Goal: Communication & Community: Connect with others

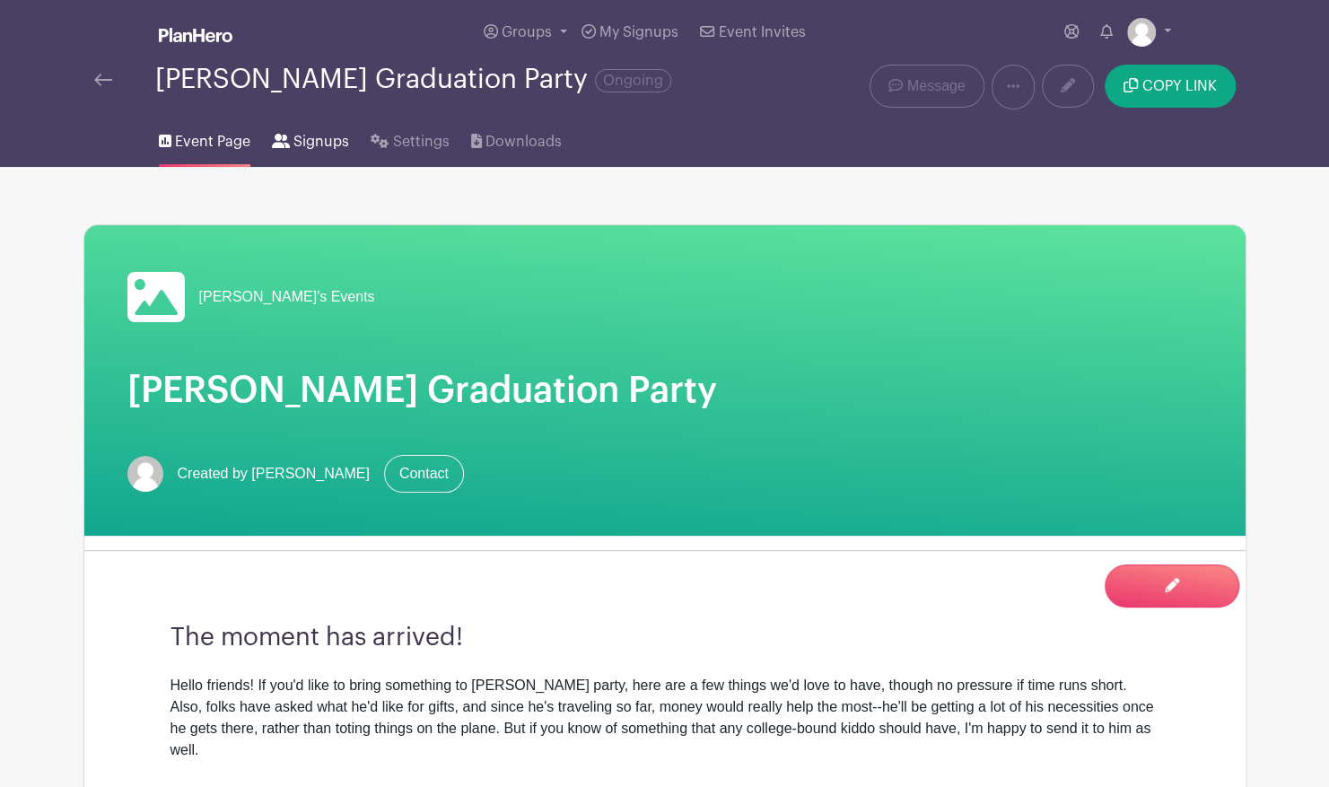
click at [298, 153] on link "Signups" at bounding box center [310, 137] width 77 height 57
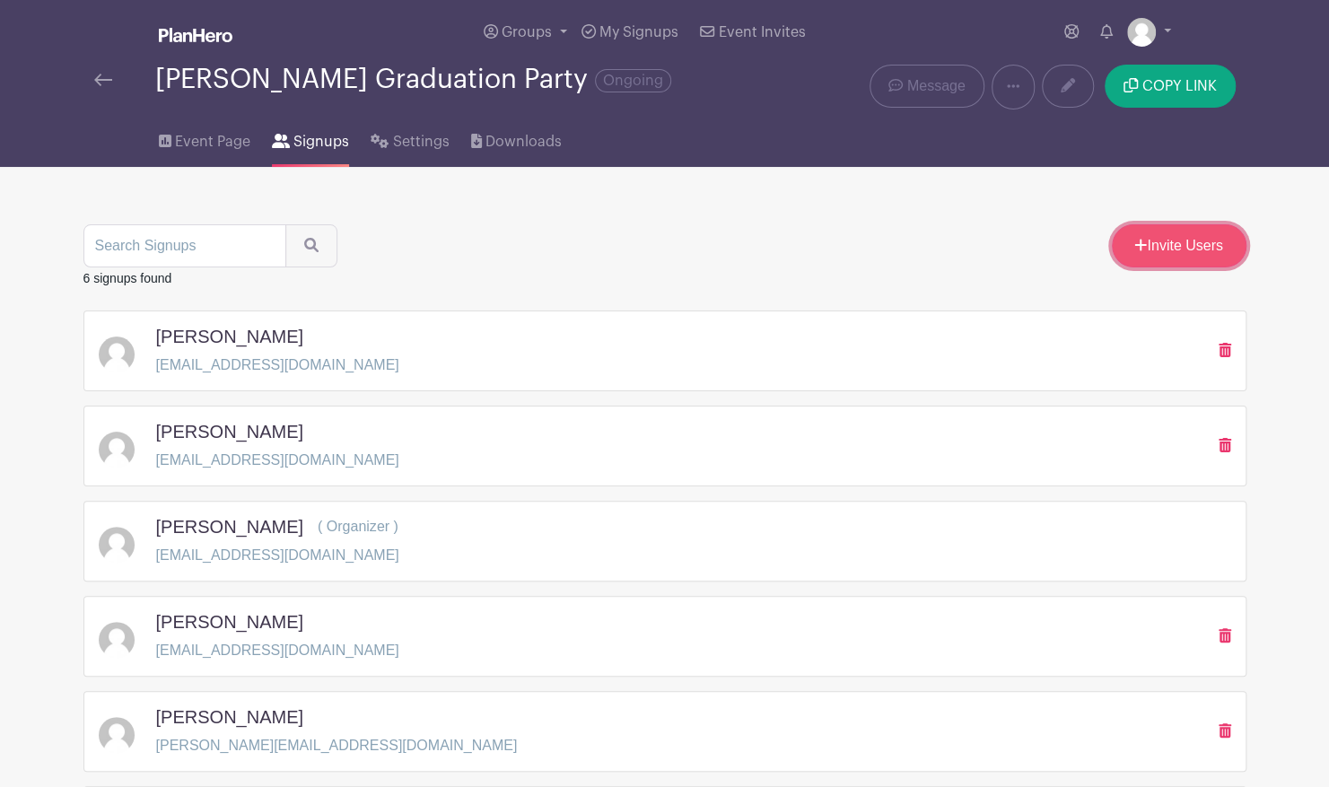
click at [1166, 253] on link "Invite Users" at bounding box center [1179, 245] width 135 height 43
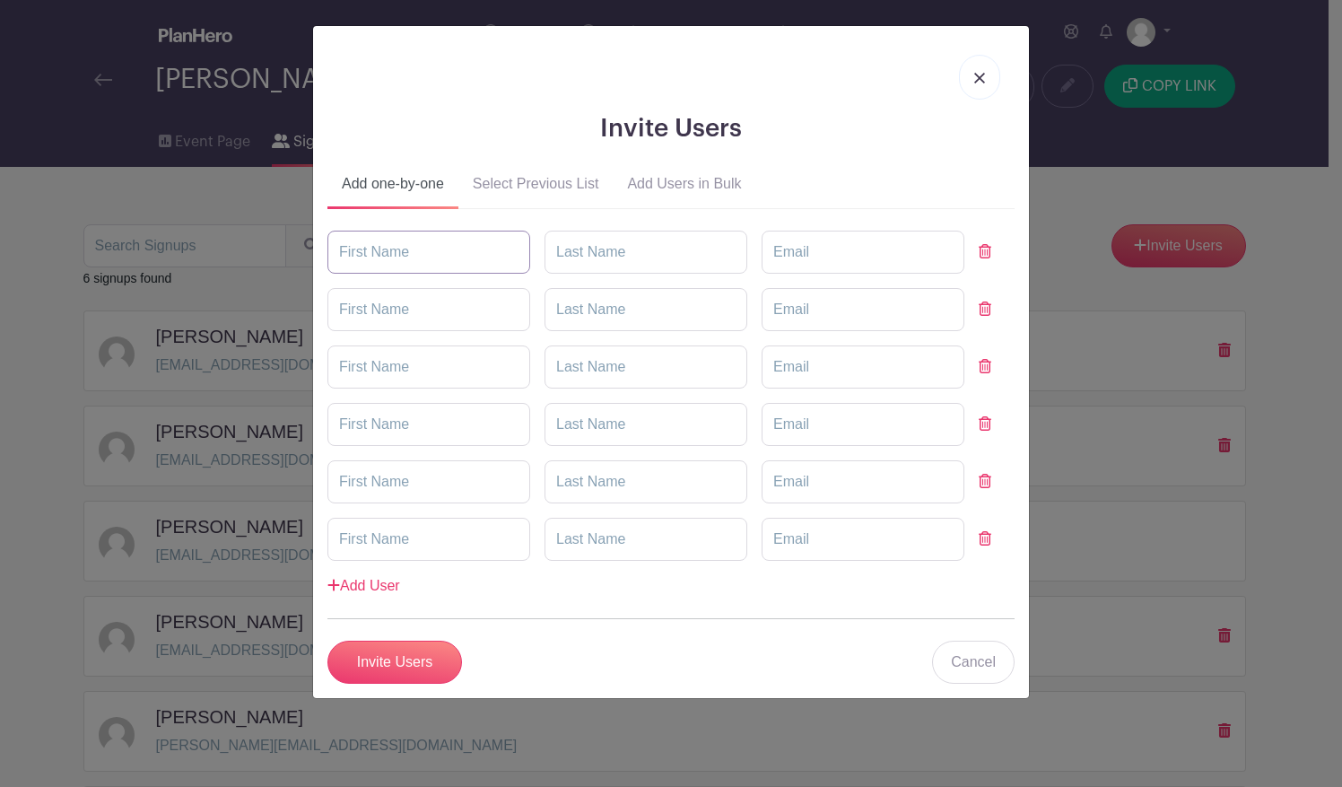
click at [452, 258] on input "text" at bounding box center [429, 252] width 203 height 43
type input "[PERSON_NAME]"
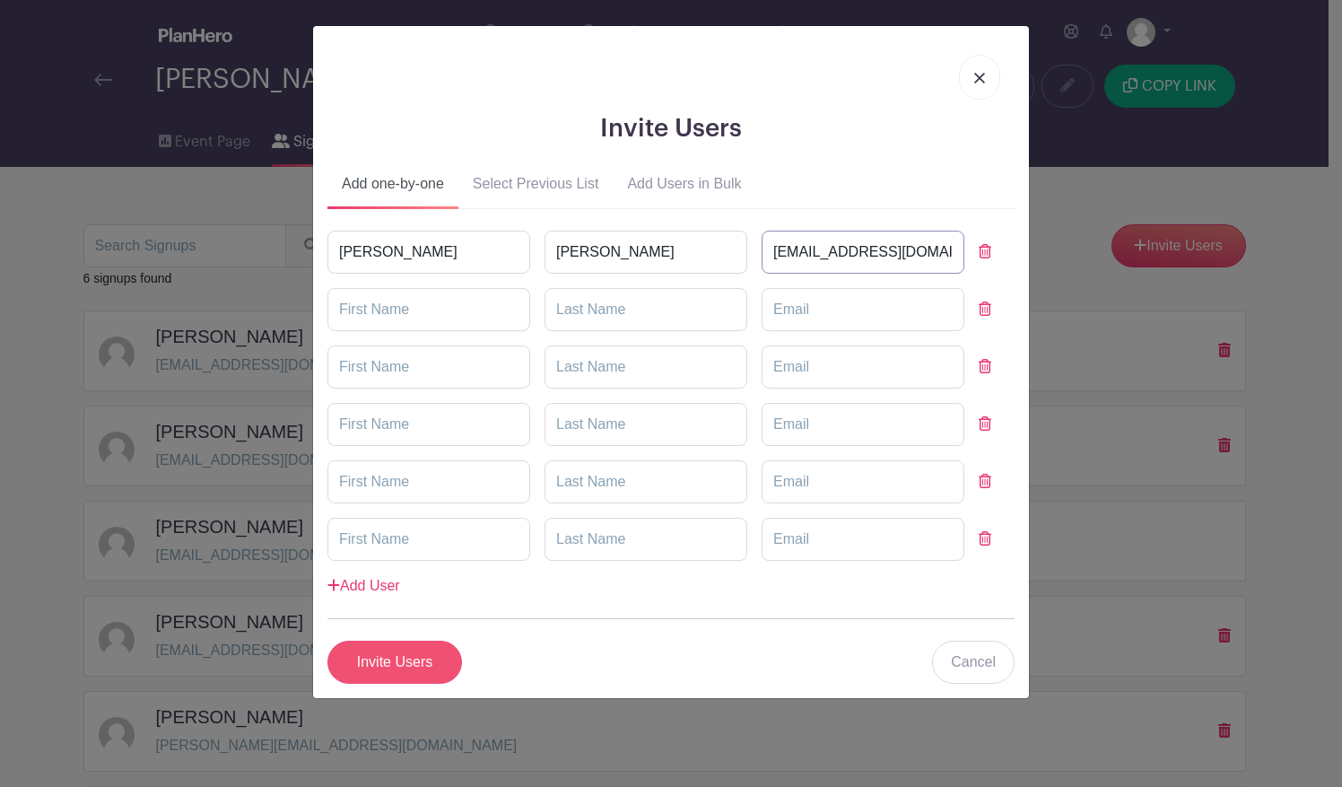
type input "[EMAIL_ADDRESS][DOMAIN_NAME]"
click at [372, 655] on input "Invite Users" at bounding box center [395, 662] width 135 height 43
